Goal: Task Accomplishment & Management: Complete application form

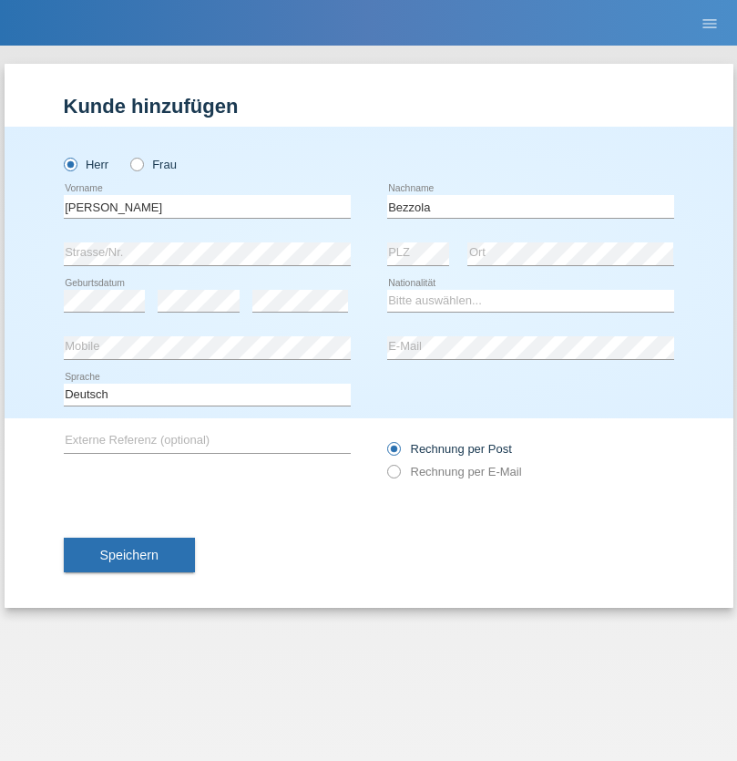
type input "Bezzola"
select select "CH"
radio input "true"
click at [207, 206] on input "text" at bounding box center [207, 206] width 287 height 23
type input "[PERSON_NAME]"
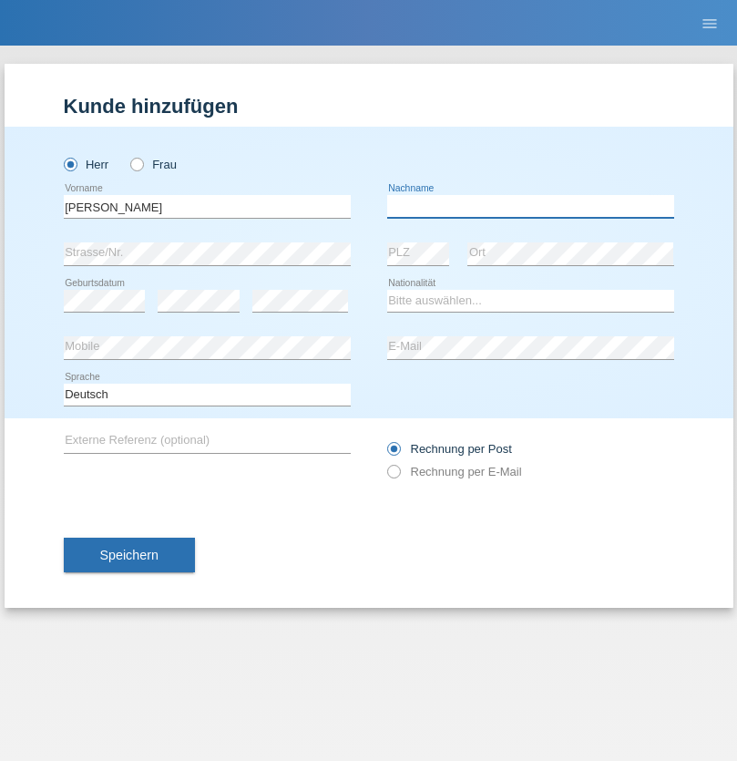
click at [530, 206] on input "text" at bounding box center [530, 206] width 287 height 23
type input "[PERSON_NAME] da [PERSON_NAME]"
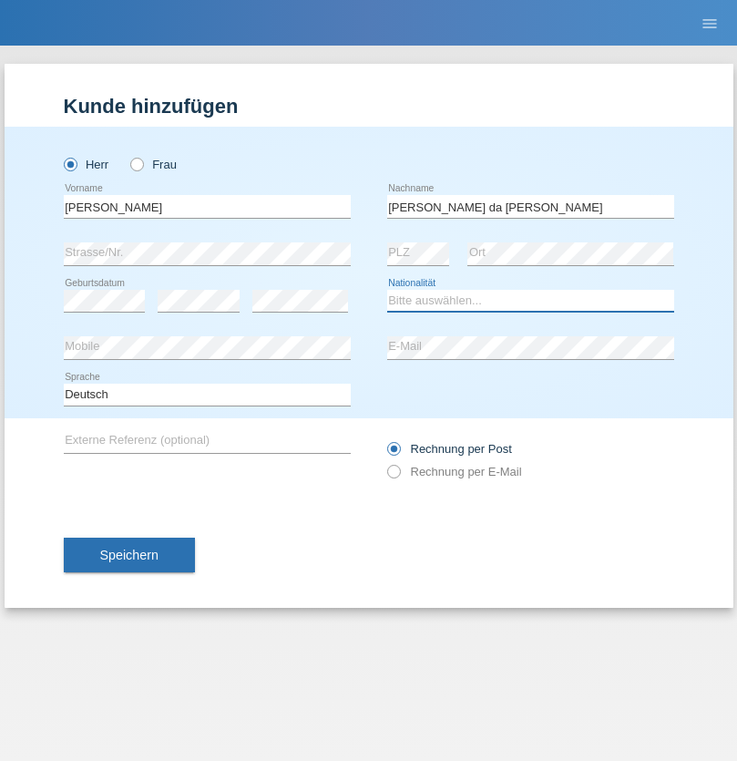
select select "PT"
select select "C"
select select "07"
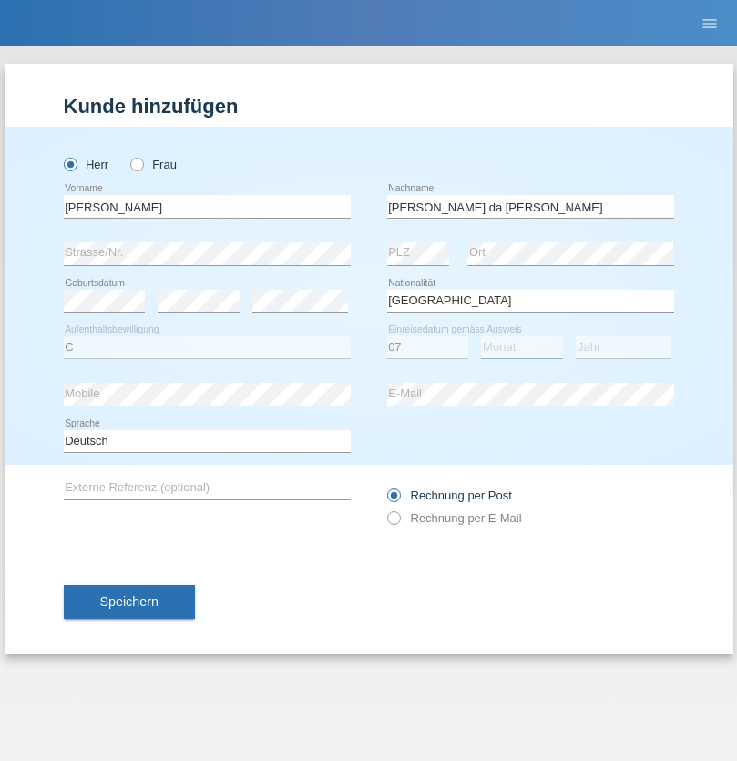
select select "04"
select select "1992"
